Goal: Information Seeking & Learning: Learn about a topic

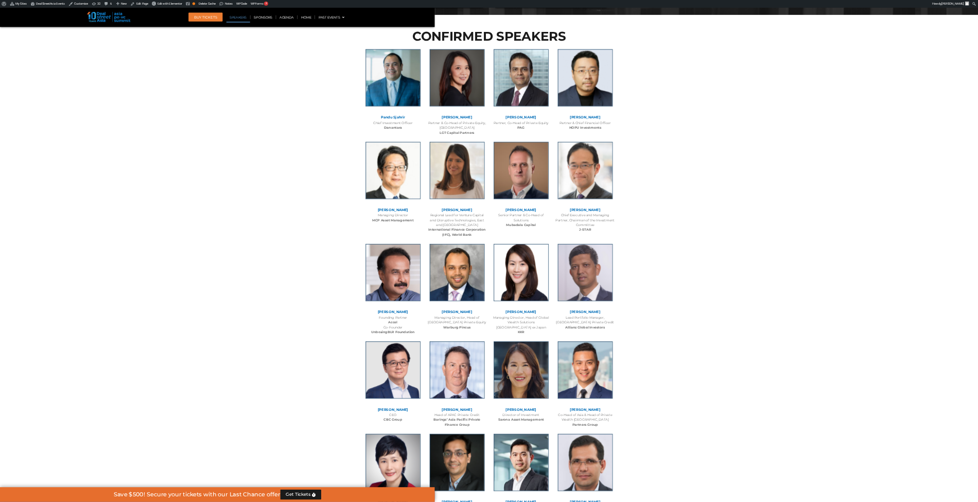
scroll to position [1112, 0]
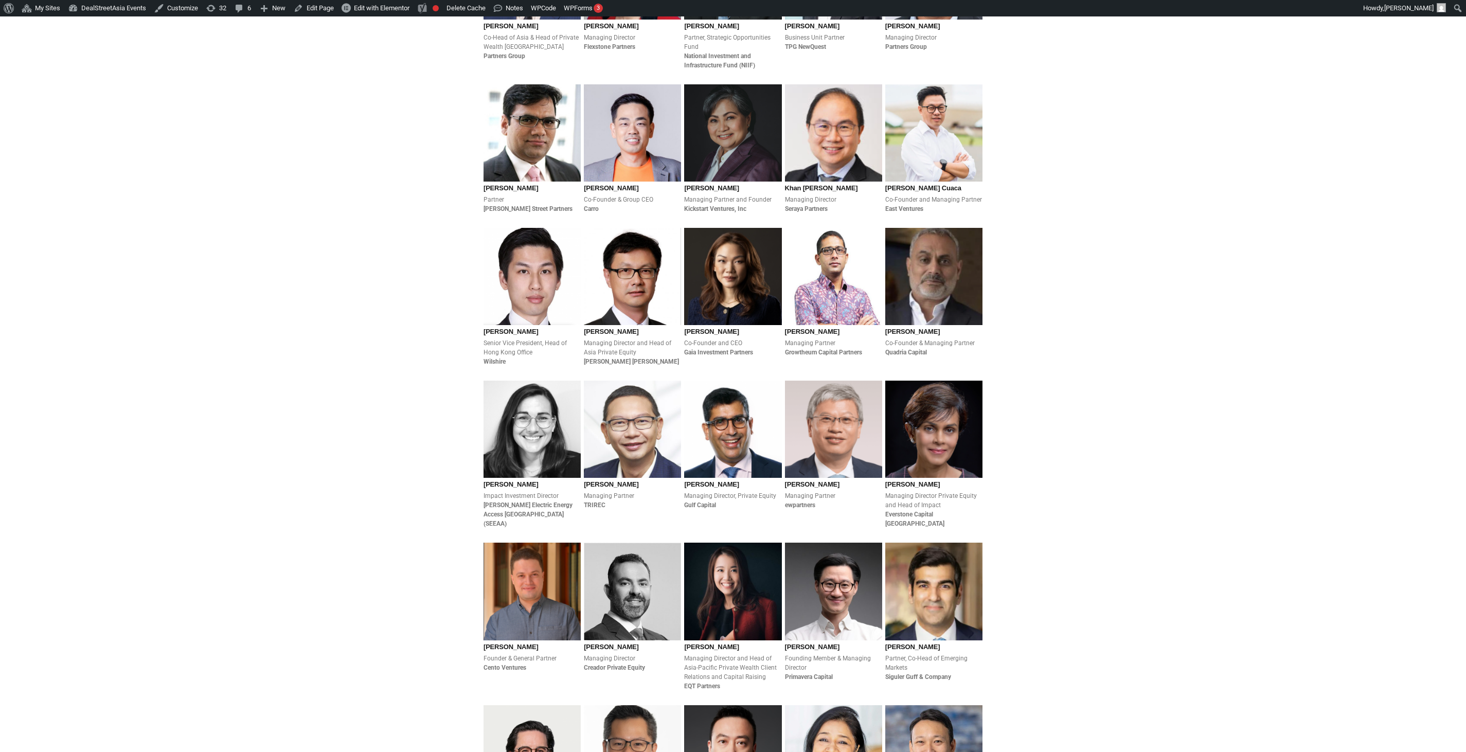
scroll to position [576, 0]
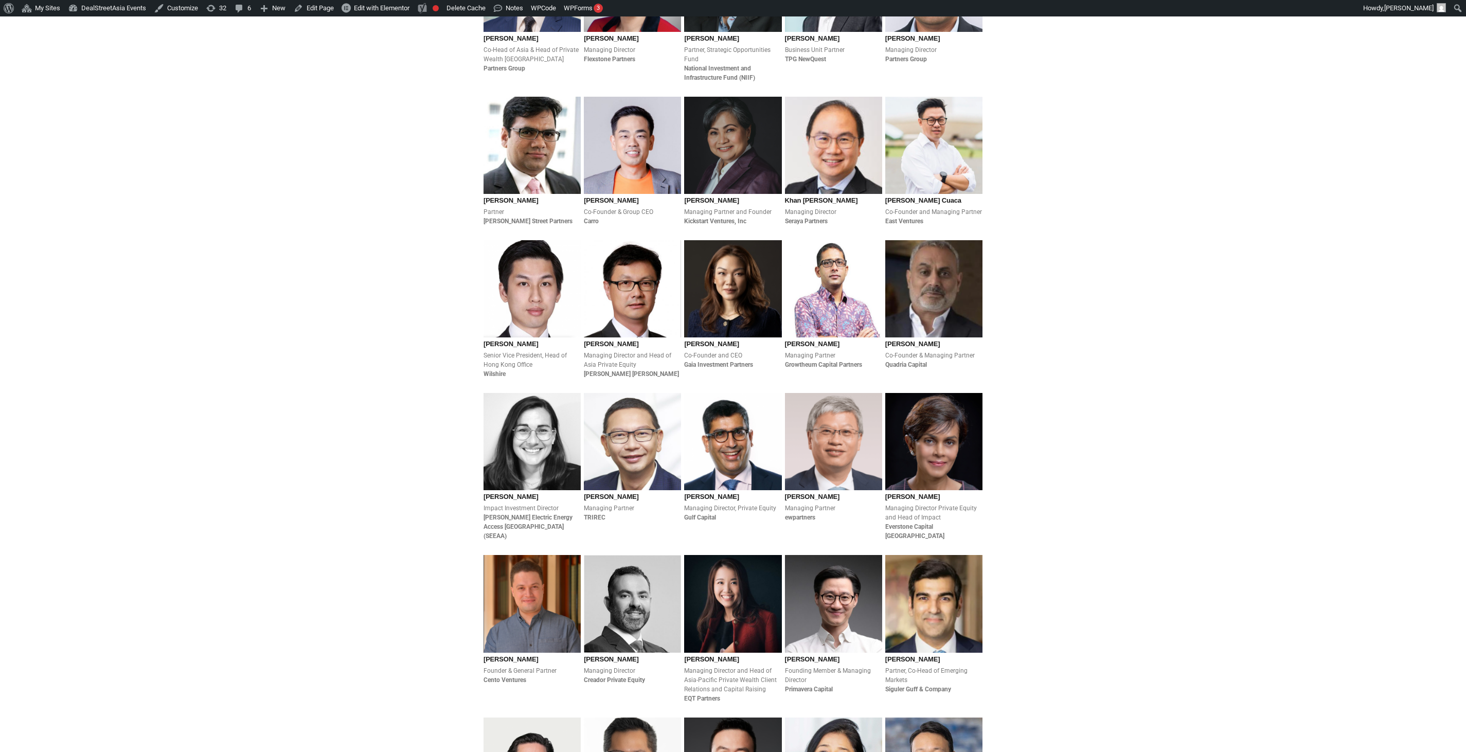
click at [1158, 373] on section "Pandu Sjahrir Chief Investment Officer Danantara Brooke Zhou Partner & Co-Head …" at bounding box center [733, 388] width 1466 height 1896
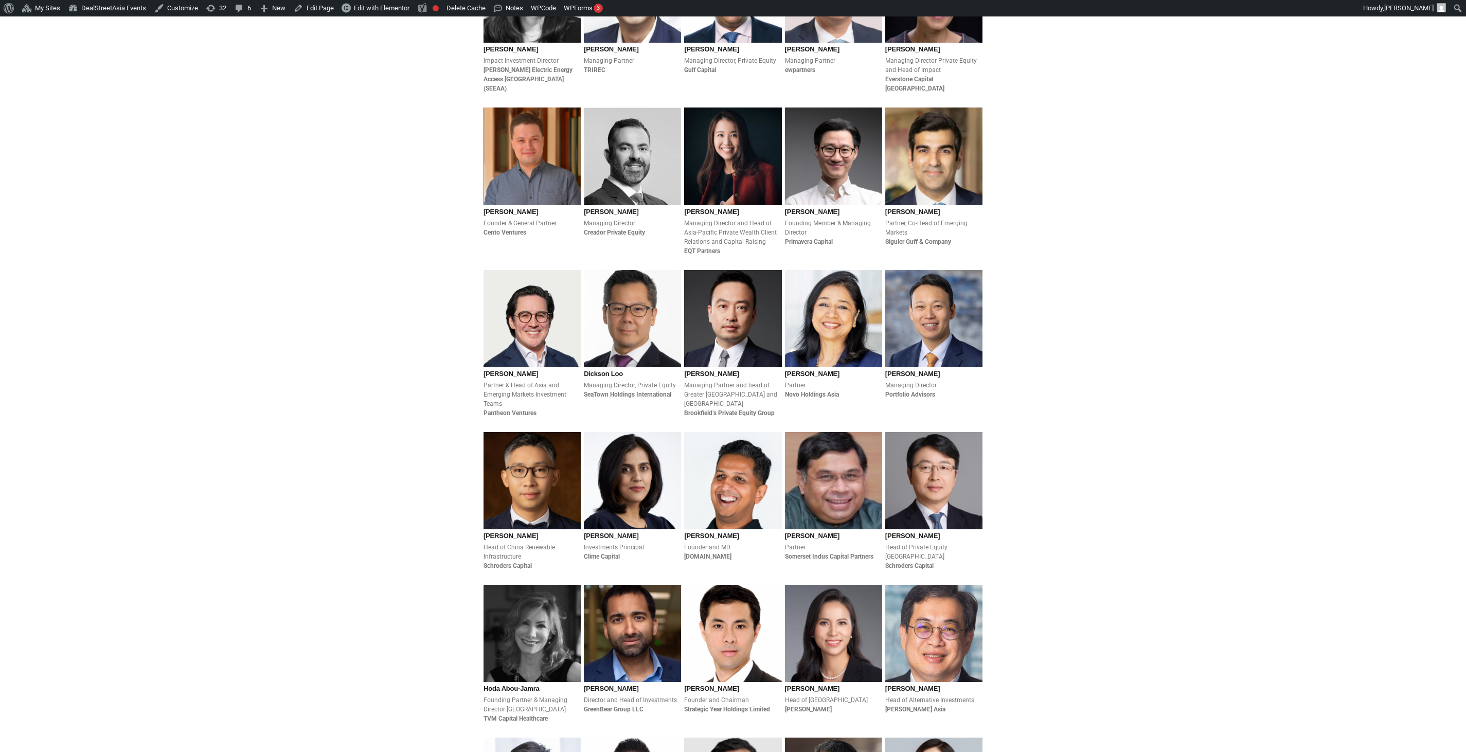
scroll to position [1106, 0]
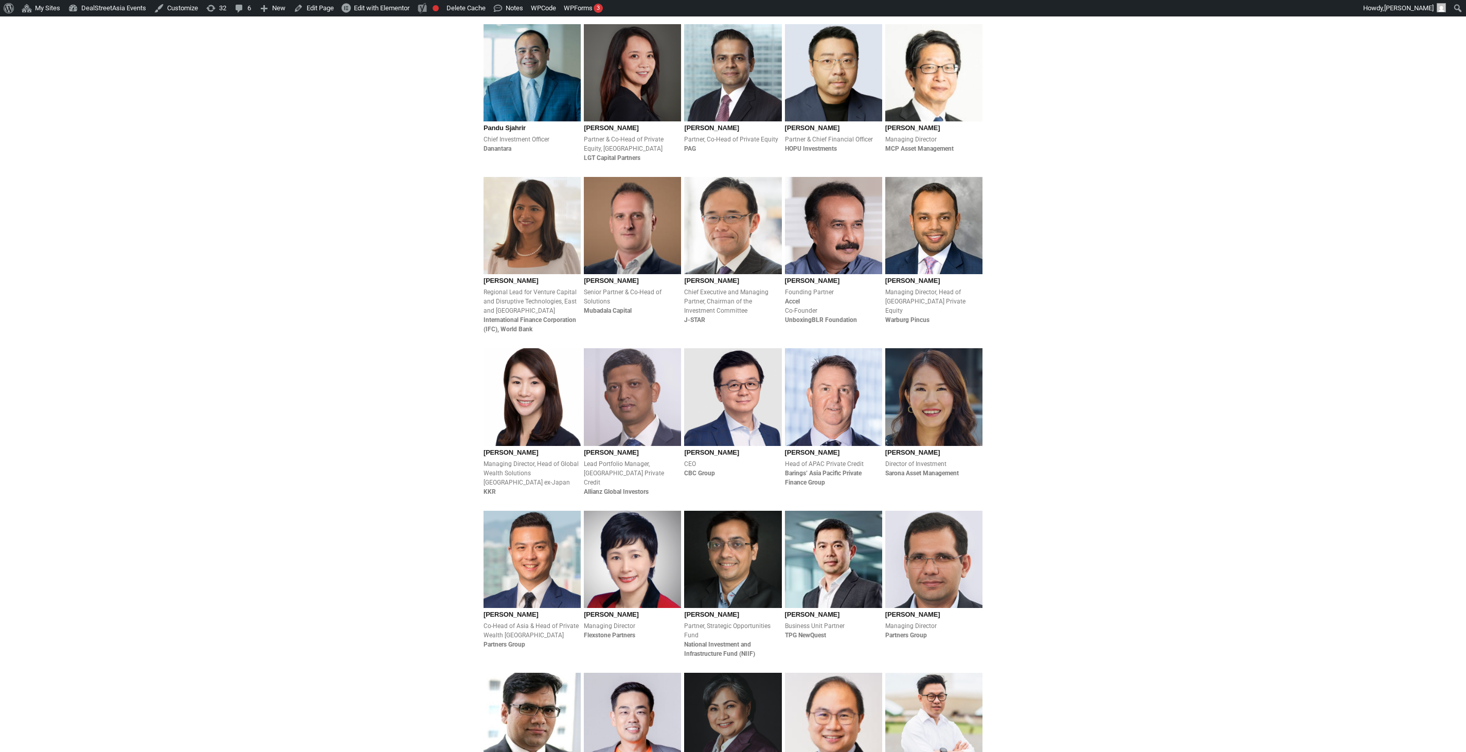
scroll to position [6, 0]
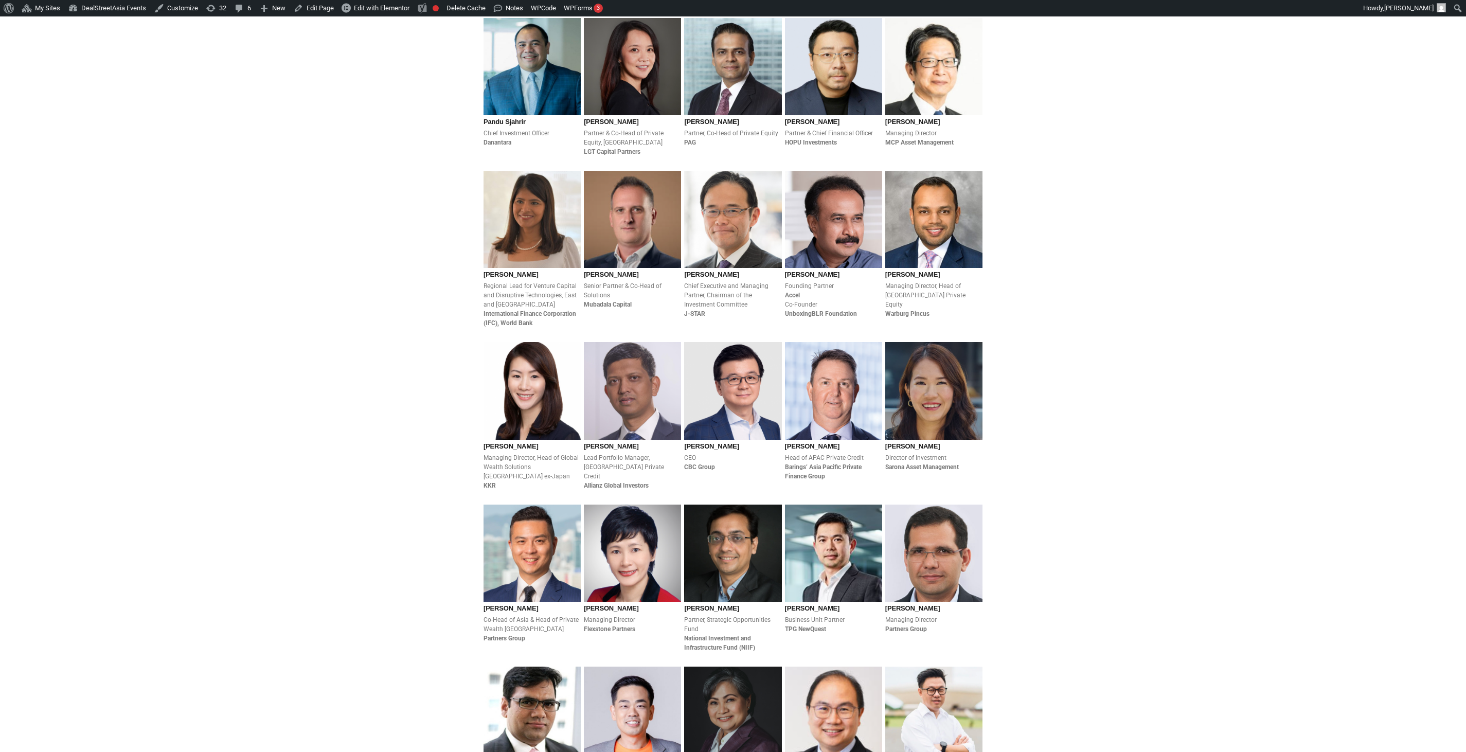
click at [662, 453] on div "Lead Portfolio Manager, Asia Private Credit Allianz Global Investors" at bounding box center [632, 471] width 97 height 37
click at [616, 455] on div "Lead Portfolio Manager, Asia Private Credit Allianz Global Investors" at bounding box center [632, 471] width 97 height 37
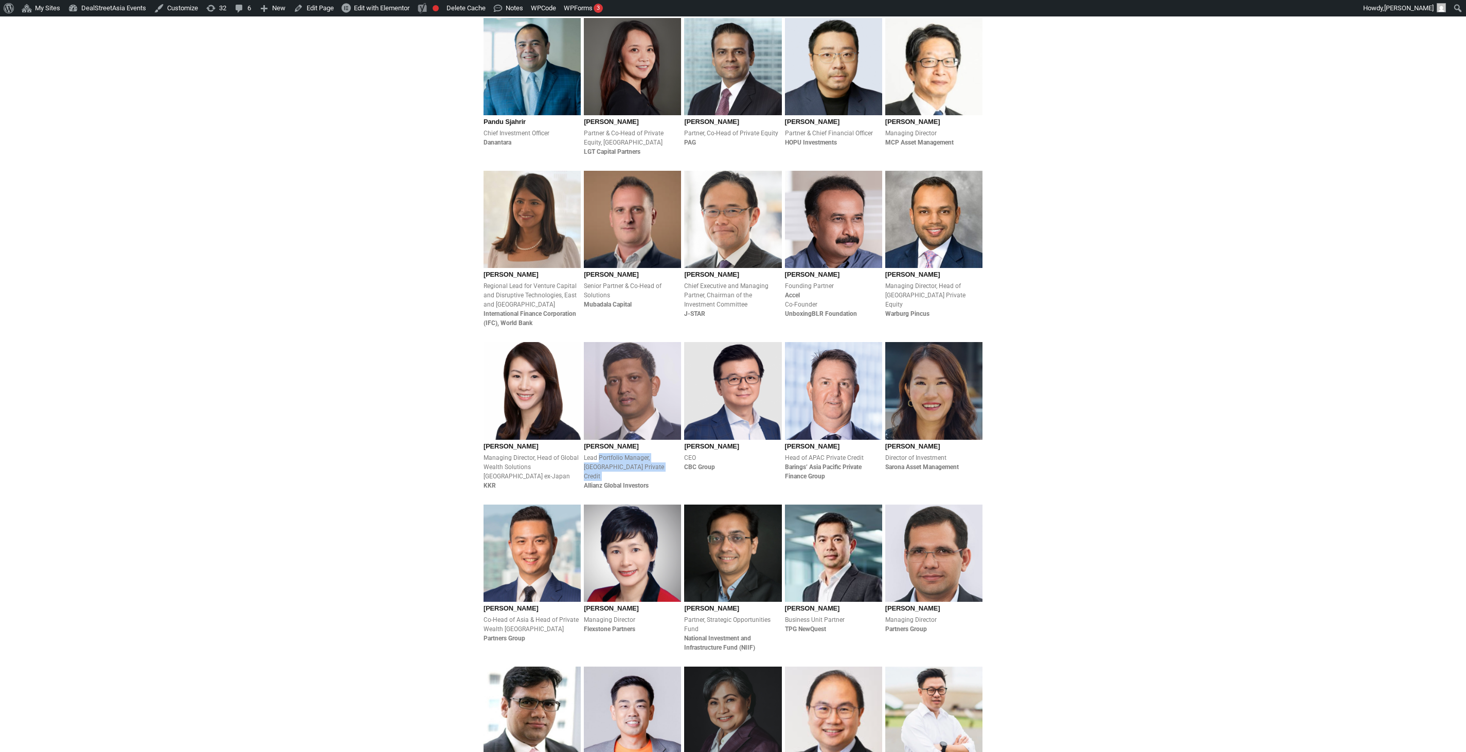
click at [616, 455] on div "Lead Portfolio Manager, Asia Private Credit Allianz Global Investors" at bounding box center [632, 471] width 97 height 37
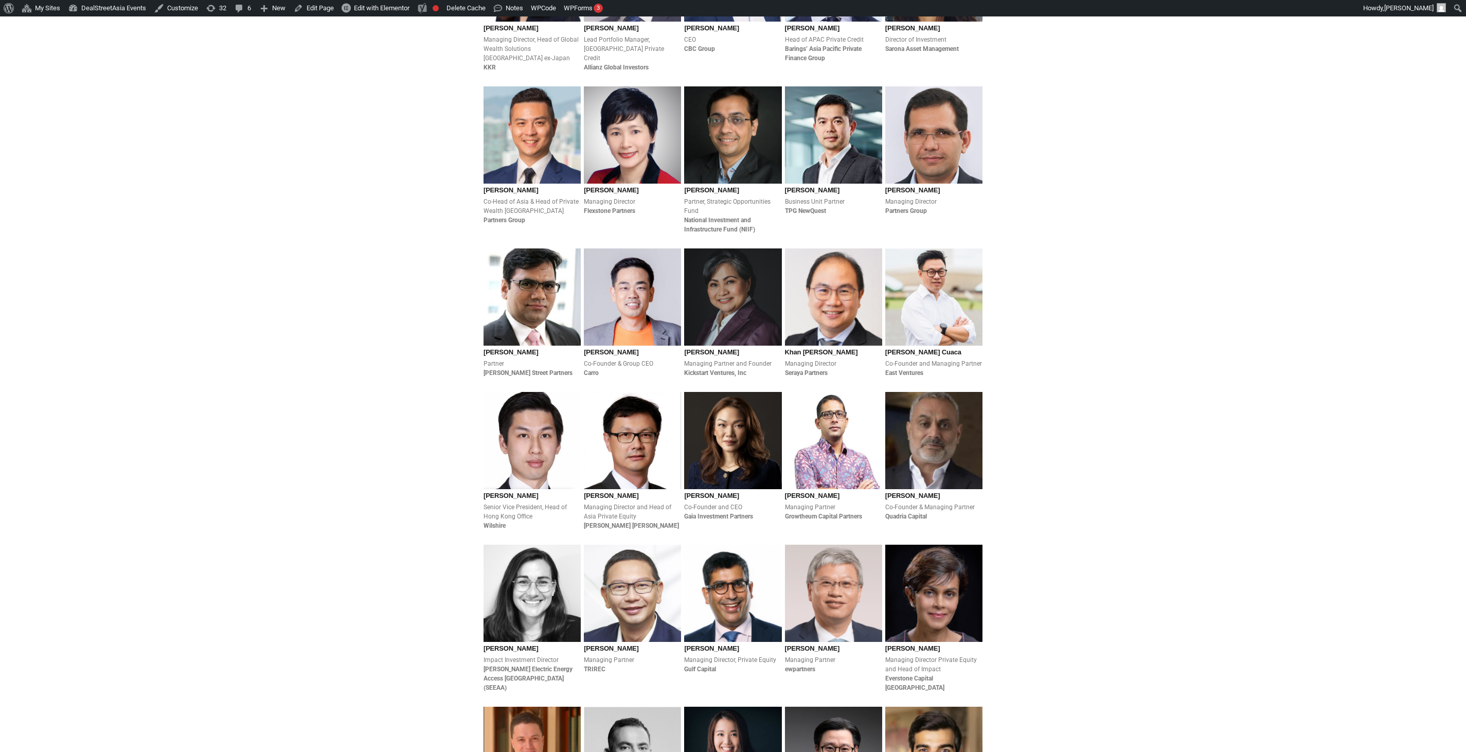
scroll to position [0, 0]
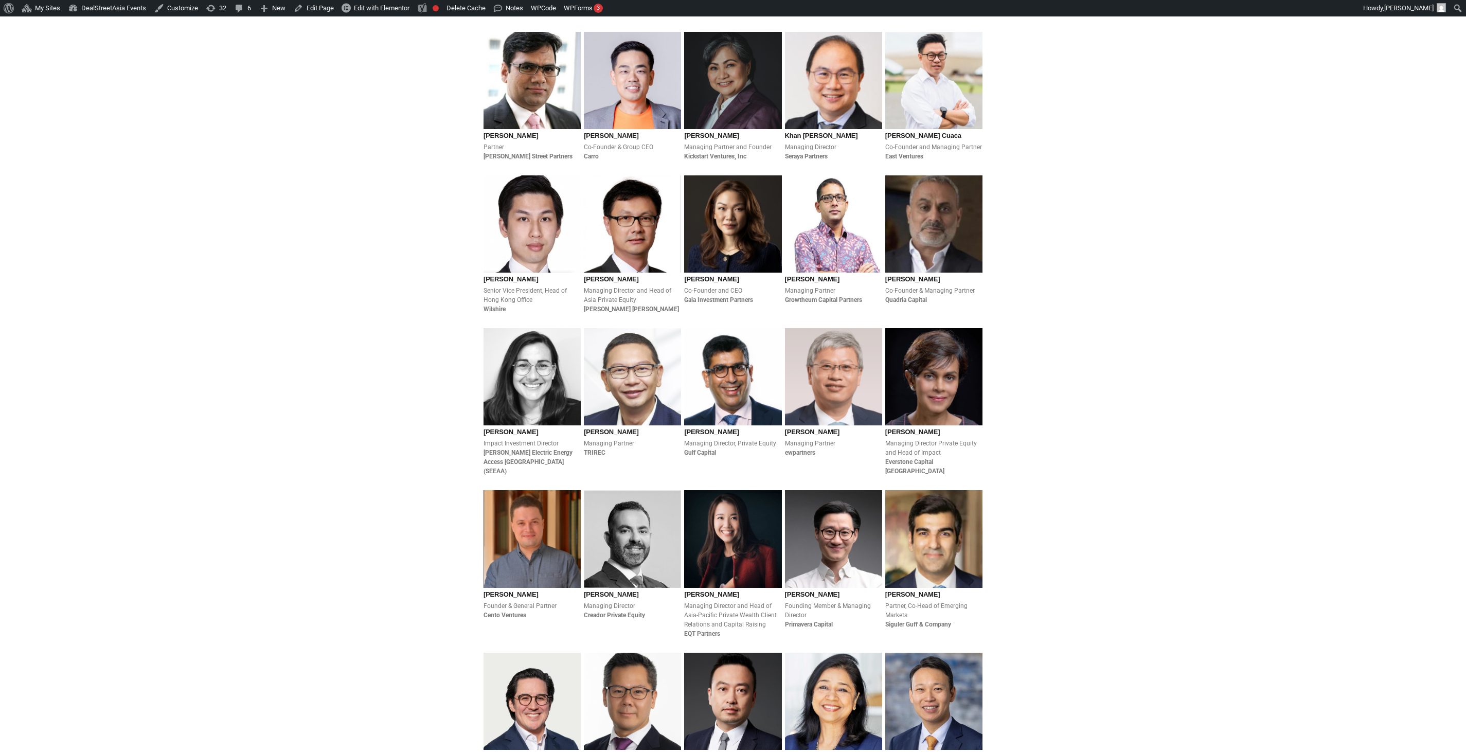
scroll to position [634, 0]
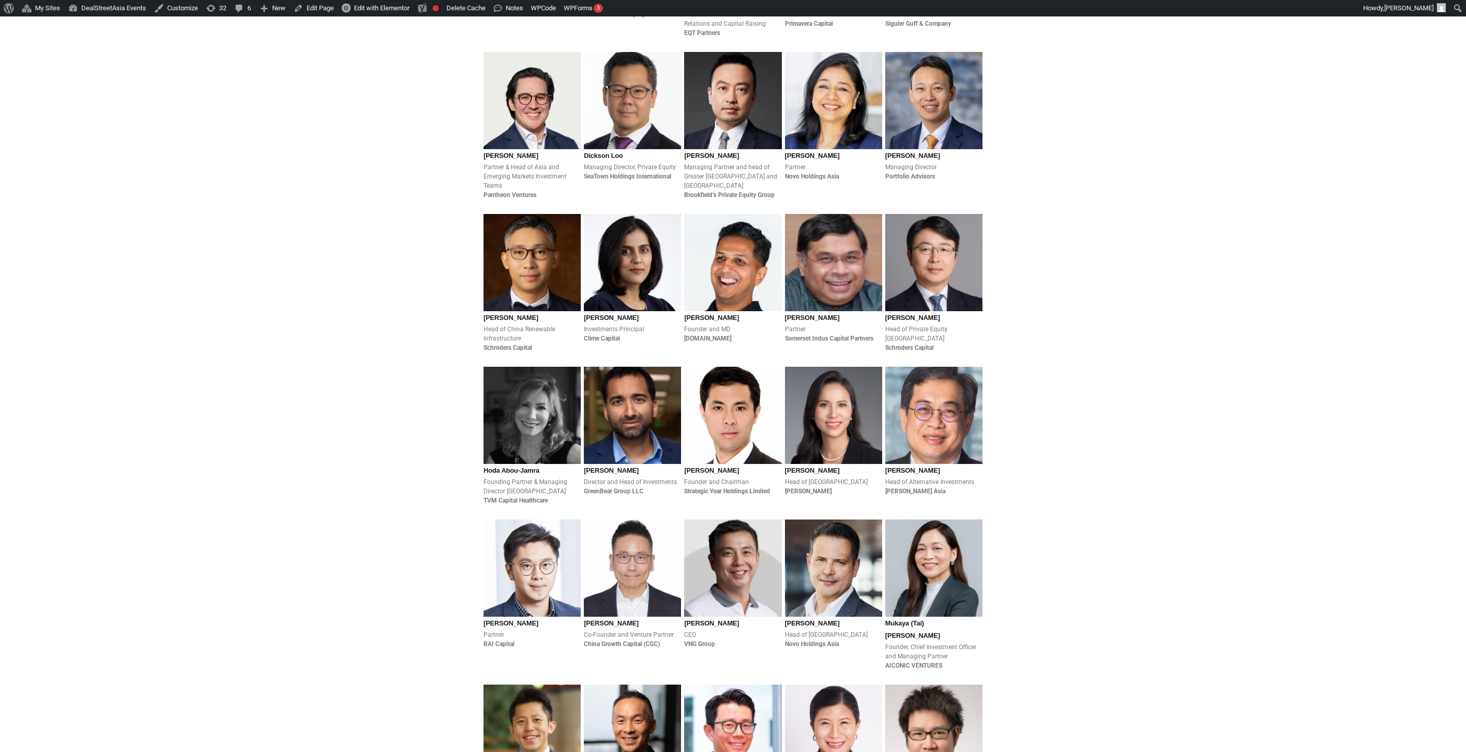
scroll to position [1236, 0]
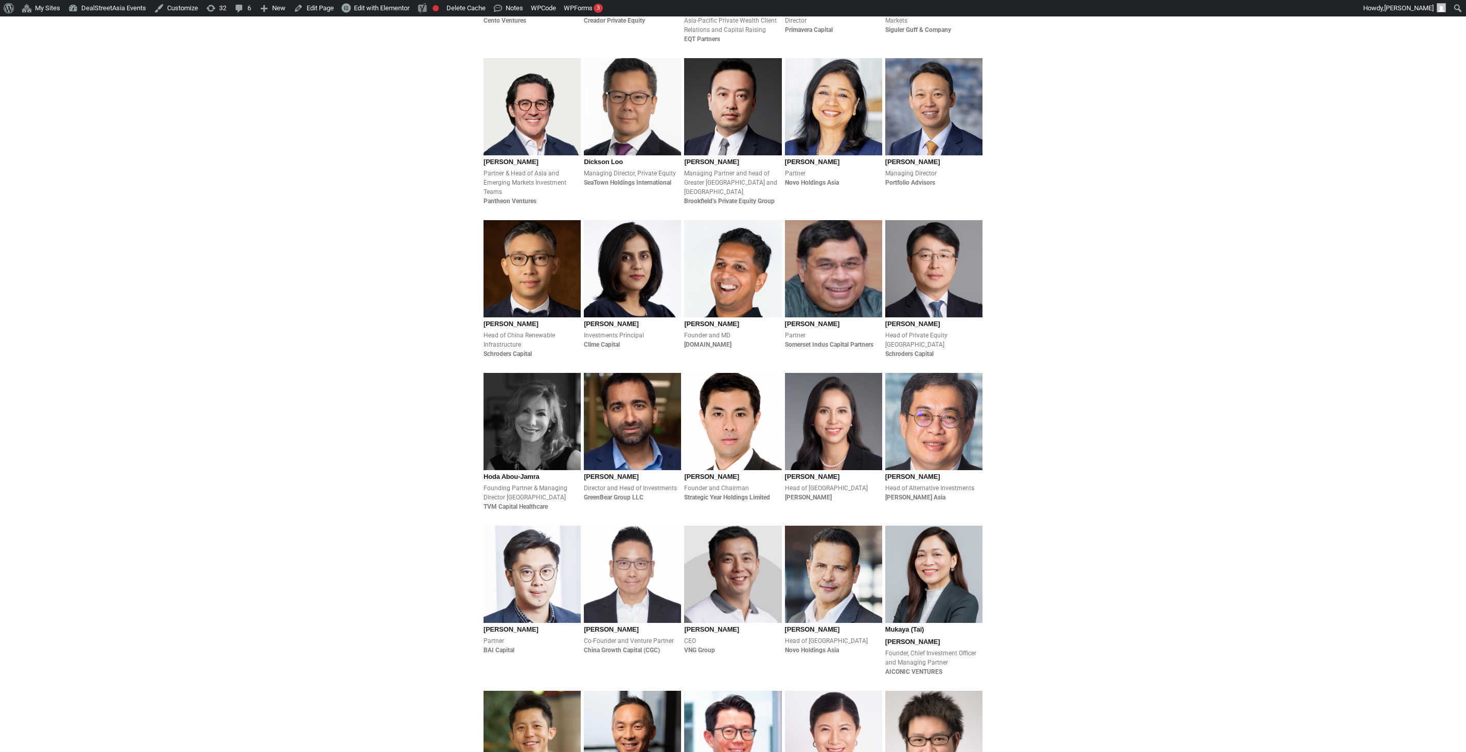
click at [1224, 374] on section "Pandu Sjahrir Chief Investment Officer Danantara Brooke Zhou Partner & Co-Head …" at bounding box center [733, 432] width 1466 height 3303
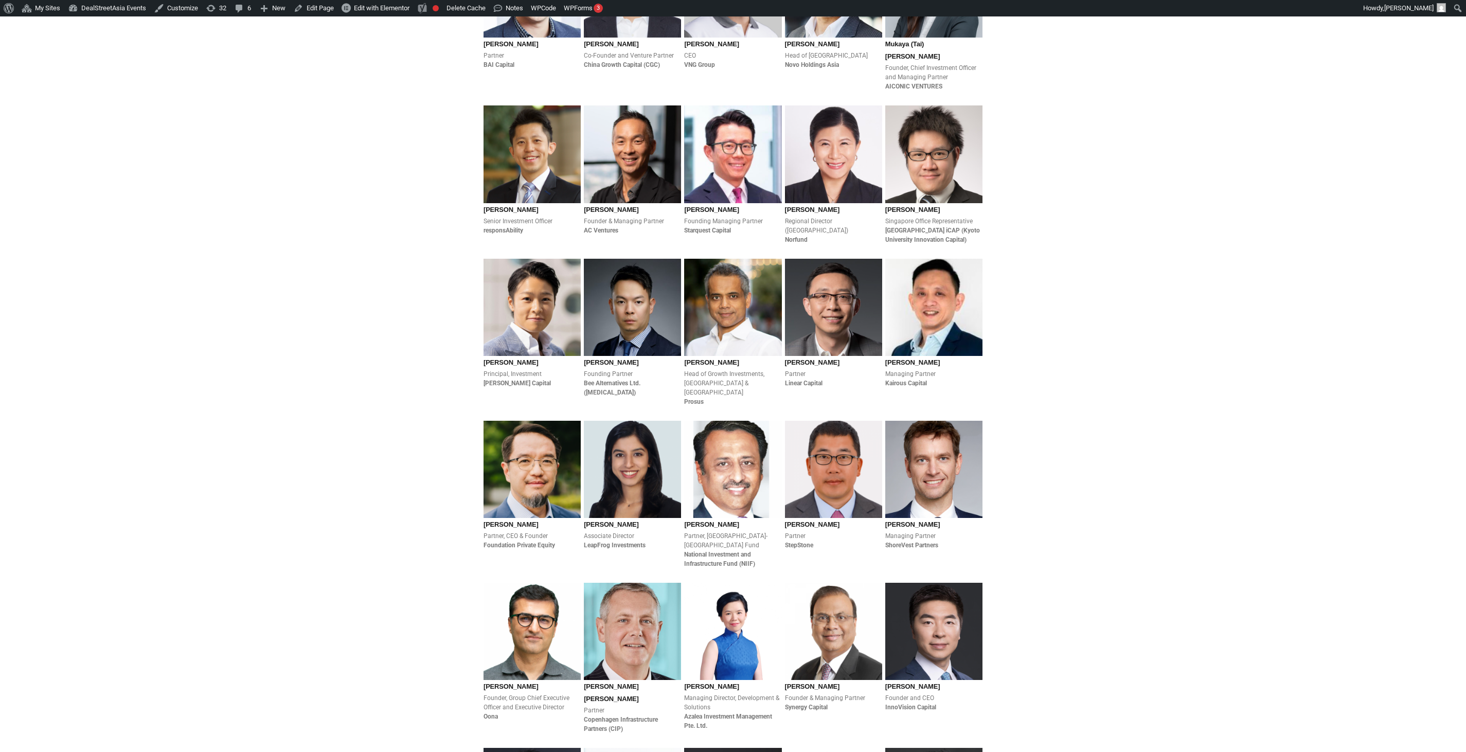
scroll to position [1822, 0]
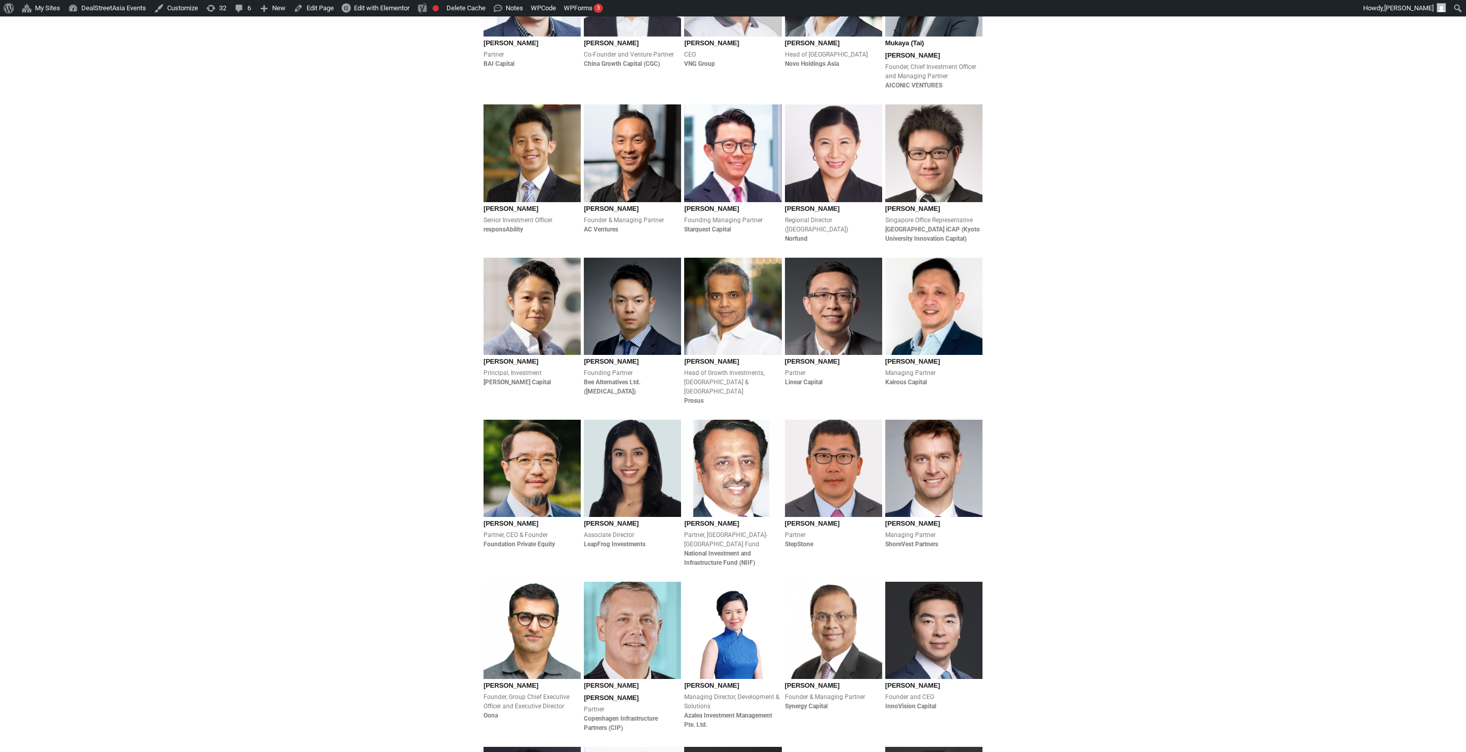
drag, startPoint x: 1347, startPoint y: 362, endPoint x: 1371, endPoint y: 409, distance: 52.5
drag, startPoint x: 1371, startPoint y: 409, endPoint x: 1050, endPoint y: 556, distance: 353.2
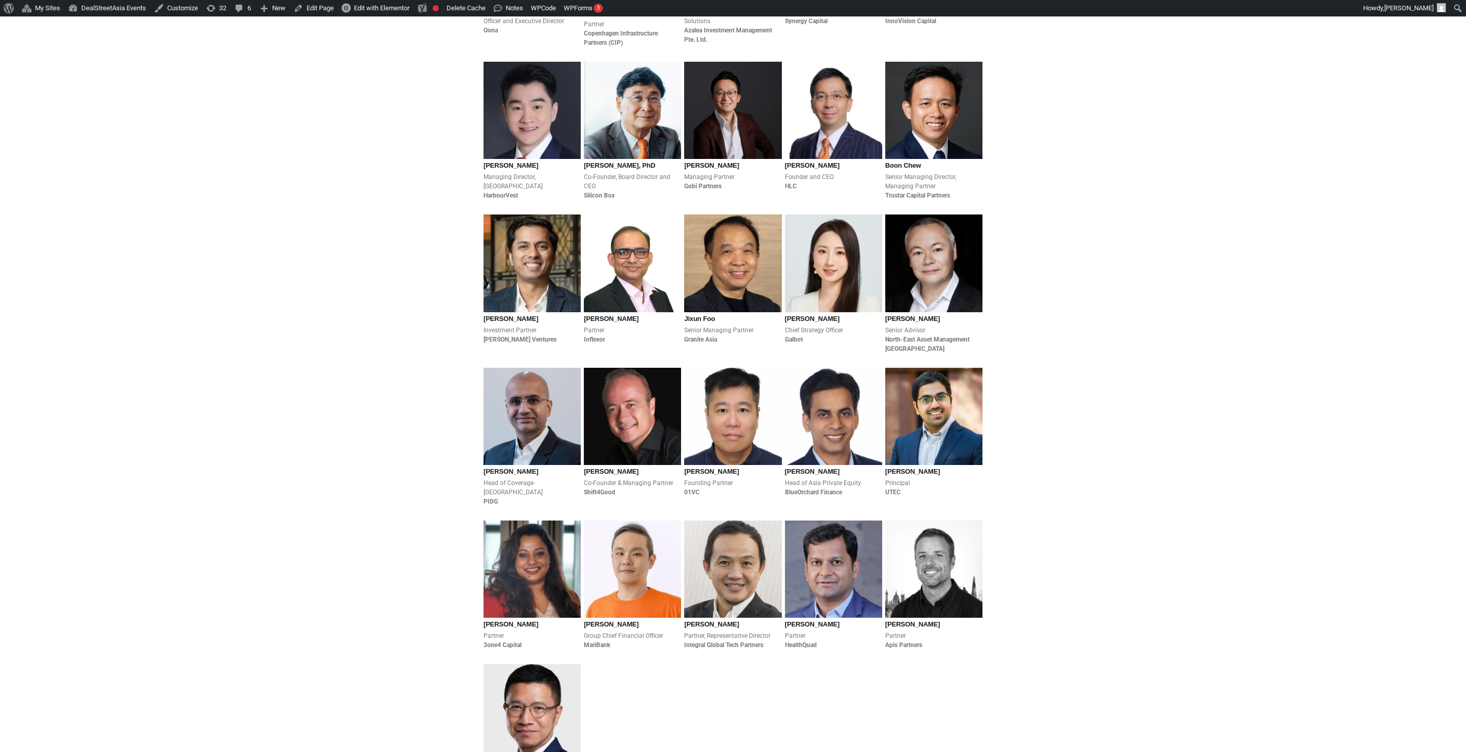
scroll to position [2512, 0]
